Goal: Go to known website: Access a specific website the user already knows

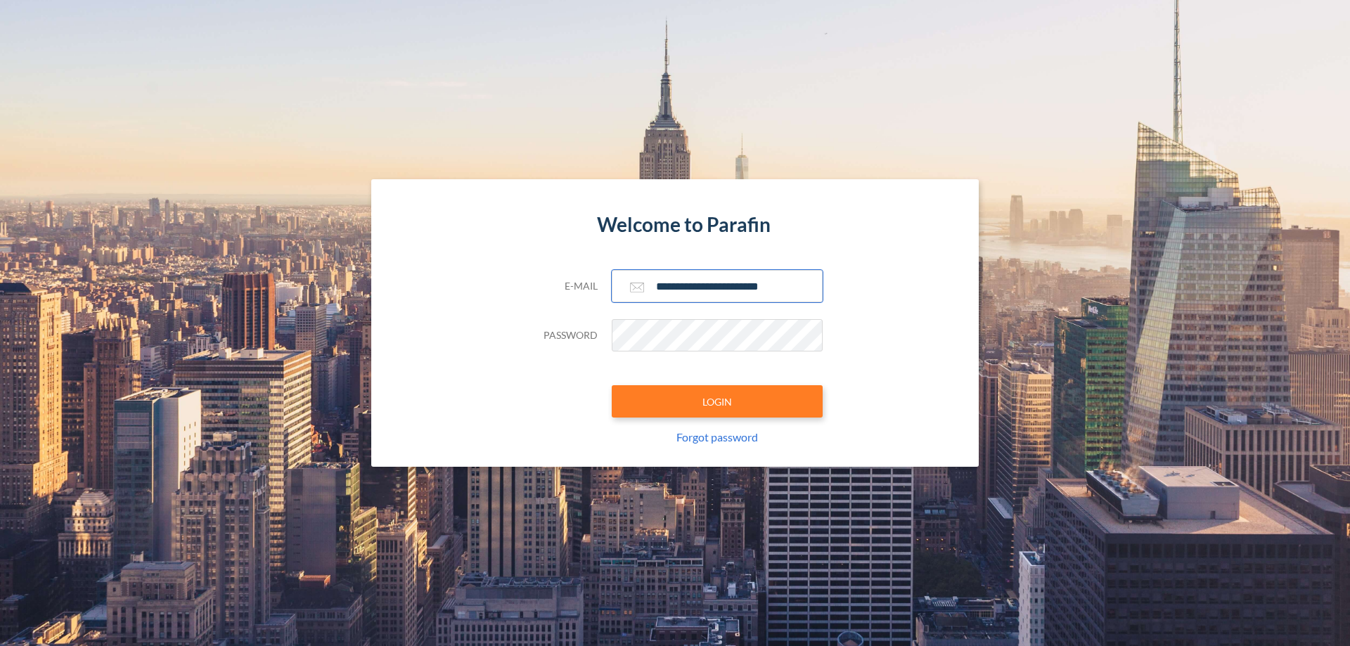
type input "**********"
click at [717, 401] on button "LOGIN" at bounding box center [717, 401] width 211 height 32
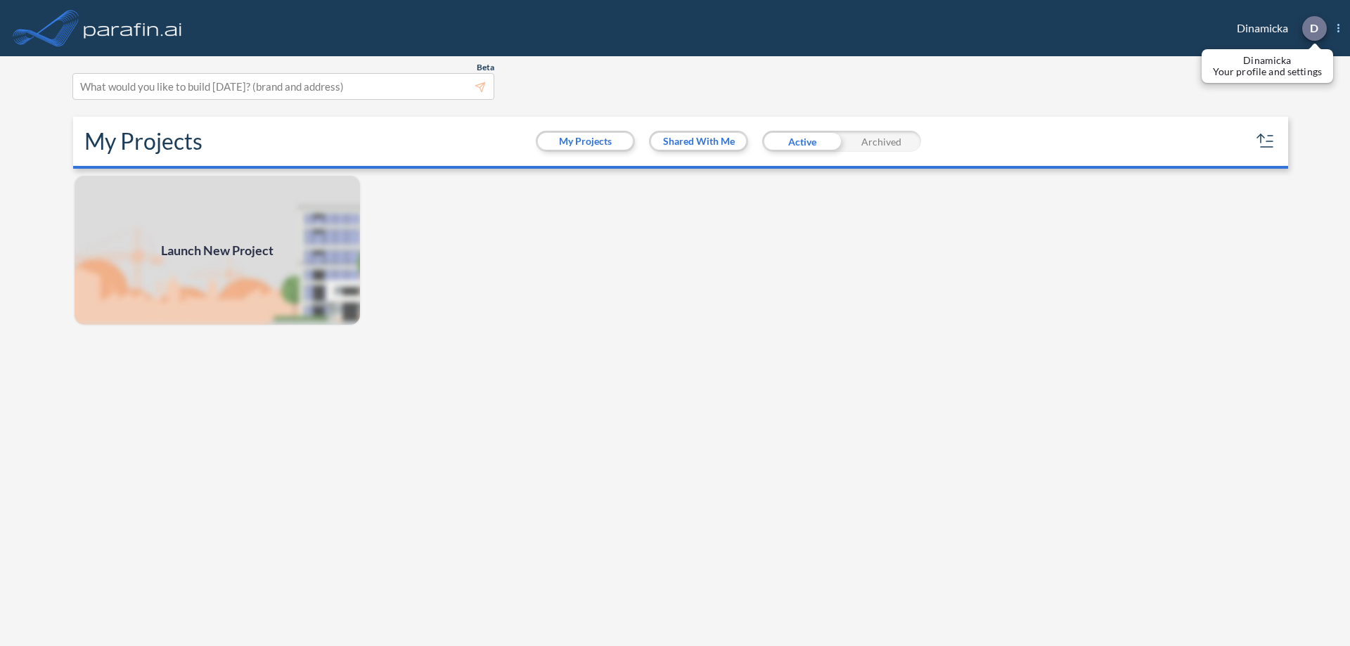
click at [1313, 28] on p "D" at bounding box center [1314, 28] width 8 height 13
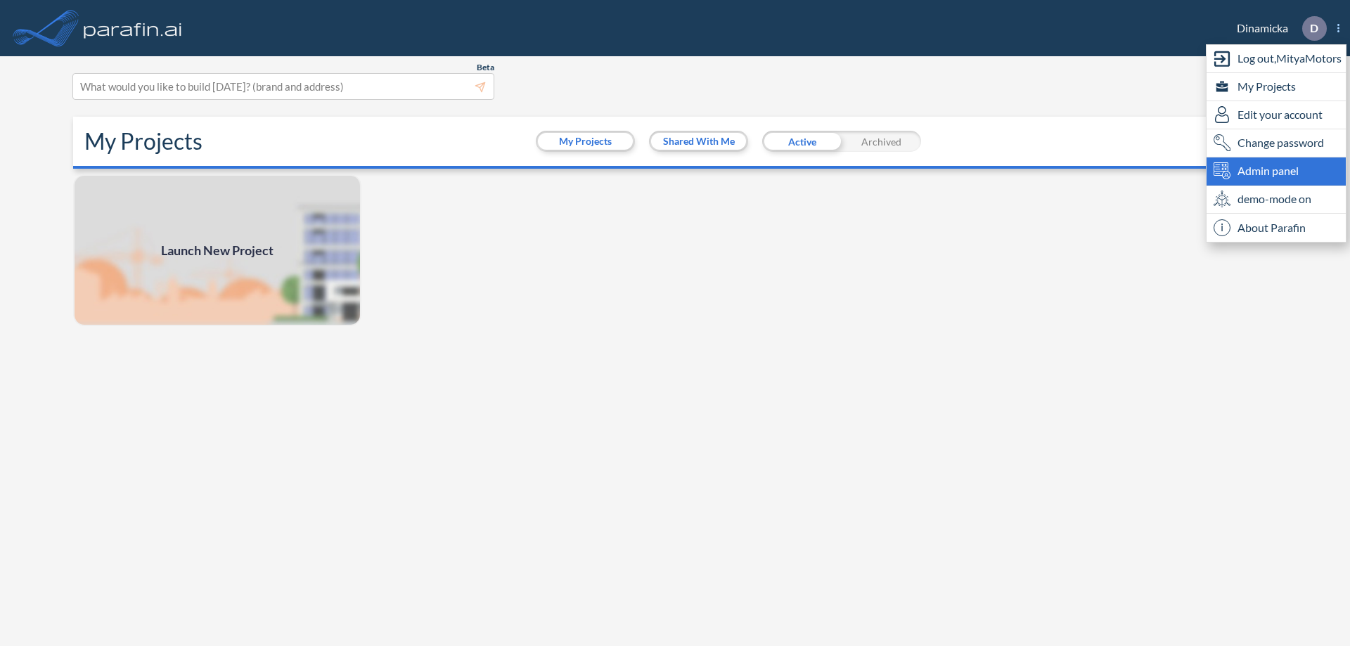
click at [1276, 171] on span "Admin panel" at bounding box center [1267, 170] width 61 height 17
